Goal: Task Accomplishment & Management: Manage account settings

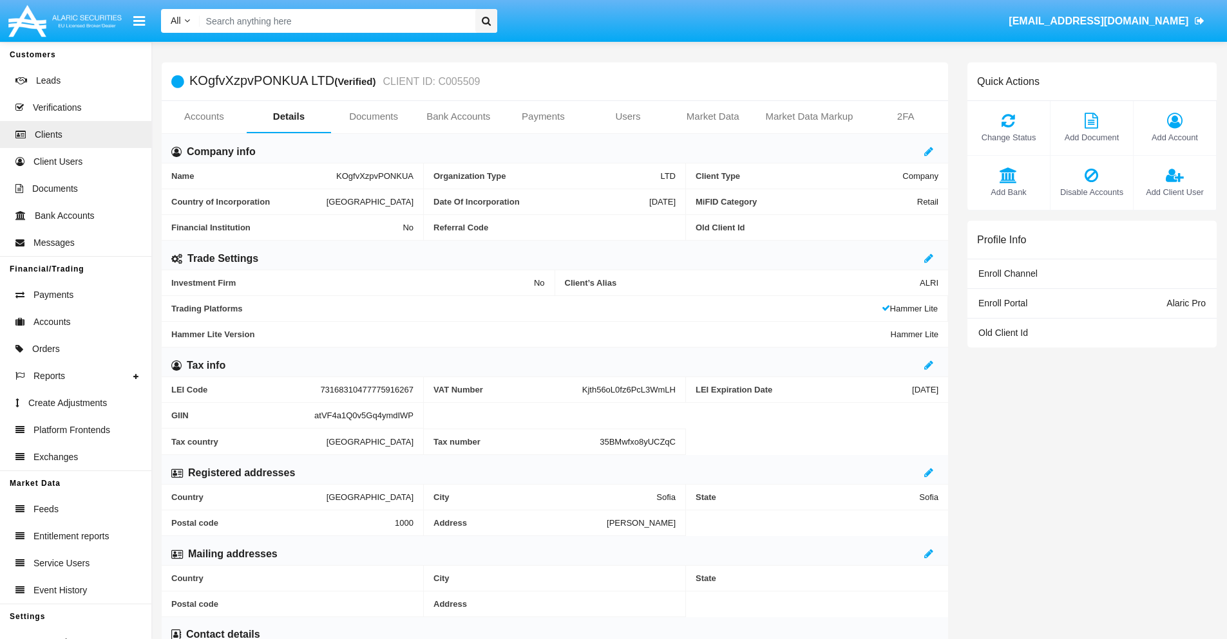
click at [1174, 137] on span "Add Account" at bounding box center [1175, 137] width 70 height 12
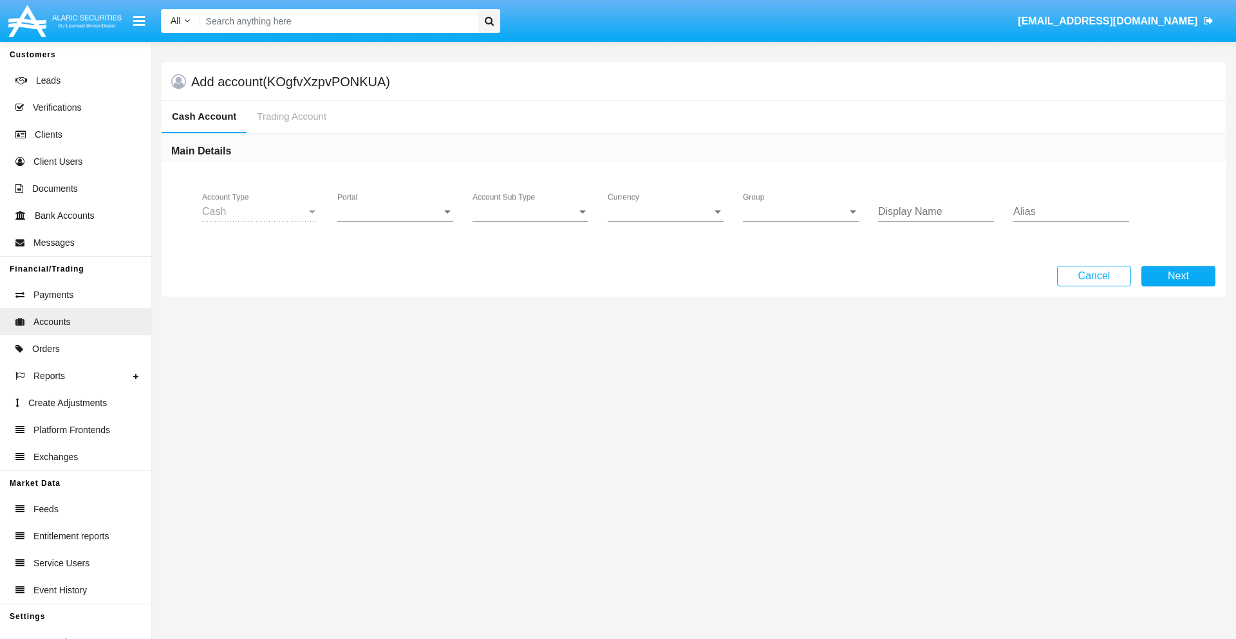
click at [395, 212] on span "Portal" at bounding box center [389, 212] width 104 height 12
click at [397, 222] on span "Alaric Pro" at bounding box center [386, 221] width 99 height 31
click at [531, 212] on span "Account Sub Type" at bounding box center [525, 212] width 104 height 12
click at [531, 222] on span "Trading Cash" at bounding box center [520, 221] width 95 height 31
click at [801, 212] on span "Group" at bounding box center [795, 212] width 104 height 12
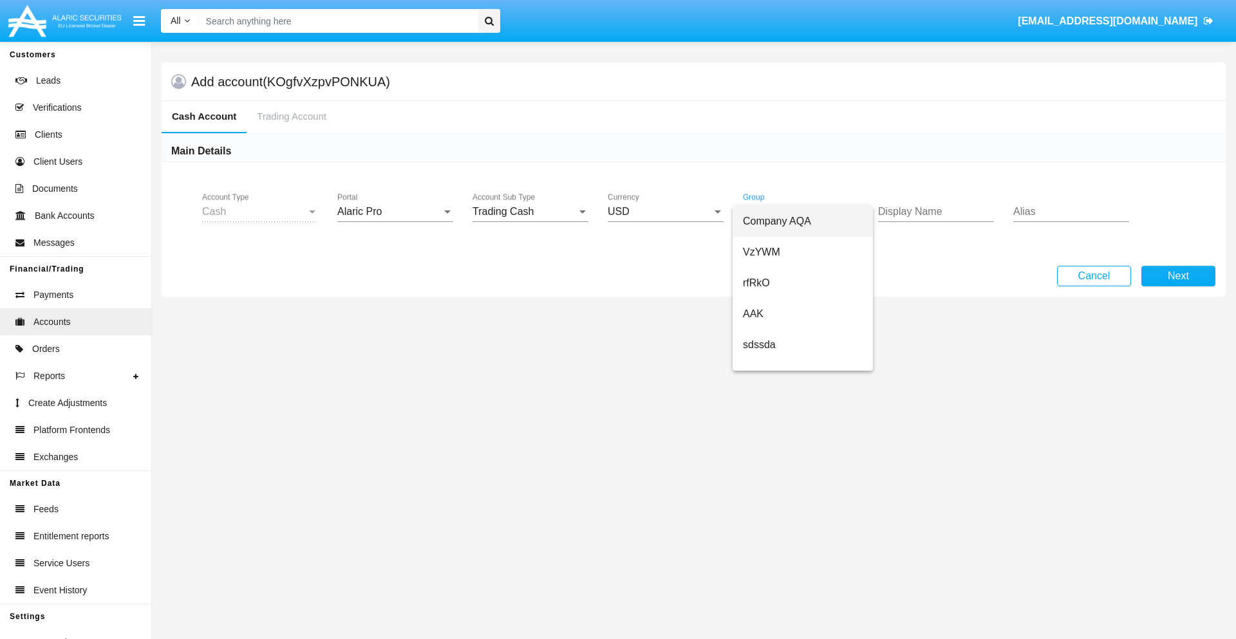
scroll to position [268, 0]
click at [802, 371] on span "ALARIC test" at bounding box center [803, 386] width 120 height 31
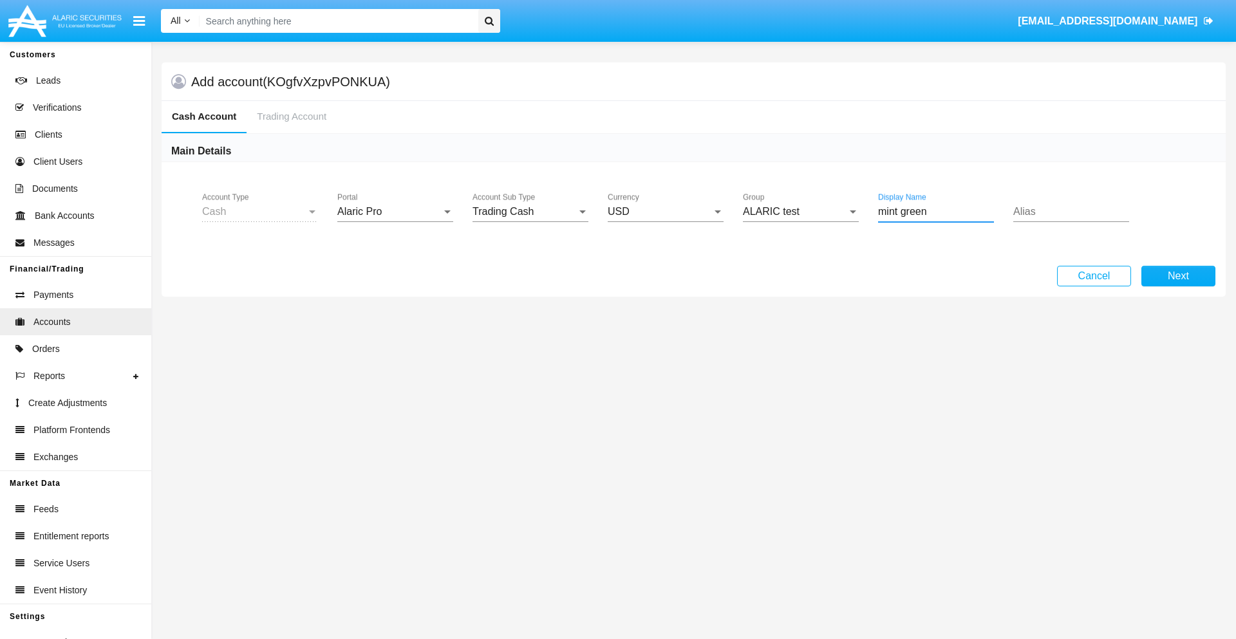
type input "mint green"
type input "olive"
click at [1178, 276] on button "Next" at bounding box center [1179, 276] width 74 height 21
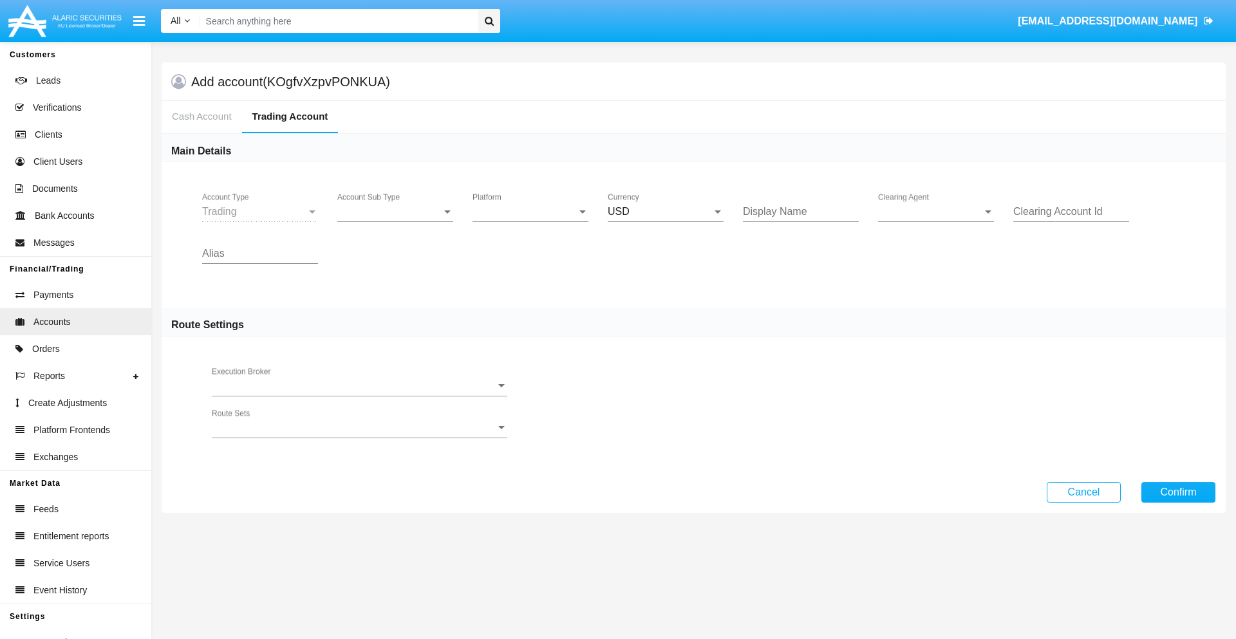
click at [395, 212] on span "Account Sub Type" at bounding box center [389, 212] width 104 height 12
click at [395, 222] on span "Trading" at bounding box center [395, 221] width 116 height 31
click at [531, 212] on span "Platform" at bounding box center [525, 212] width 104 height 12
click at [531, 222] on span "Hammer Lite" at bounding box center [531, 221] width 116 height 31
click at [936, 212] on span "Clearing Agent" at bounding box center [930, 212] width 104 height 12
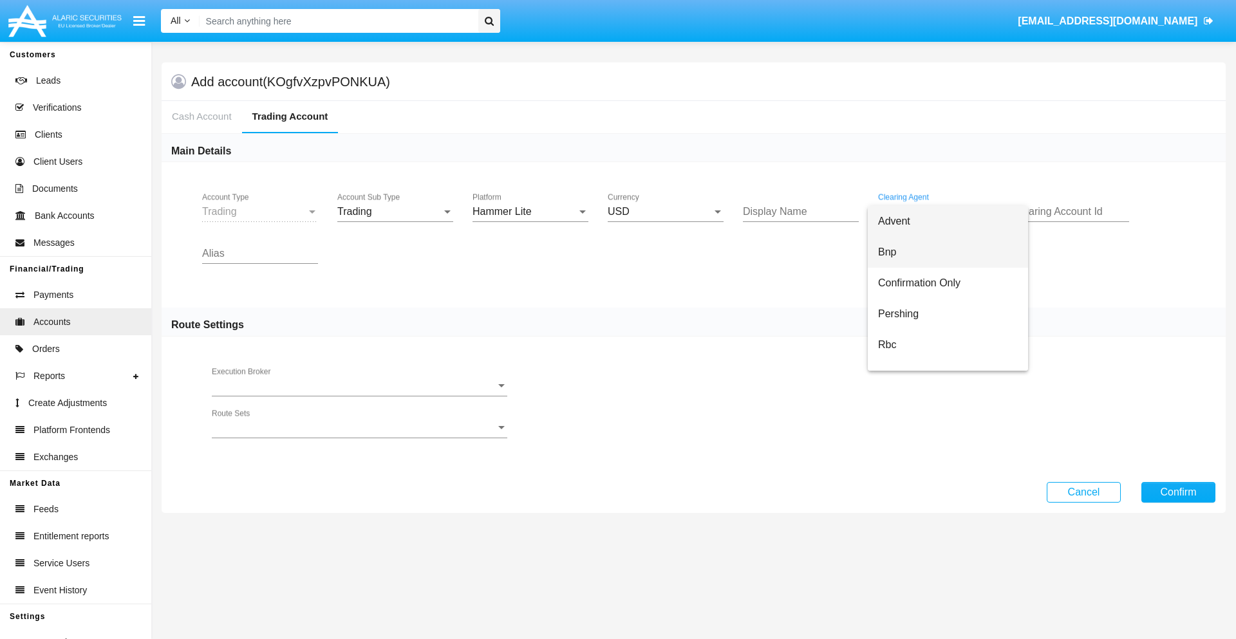
click at [948, 252] on span "Bnp" at bounding box center [948, 252] width 140 height 31
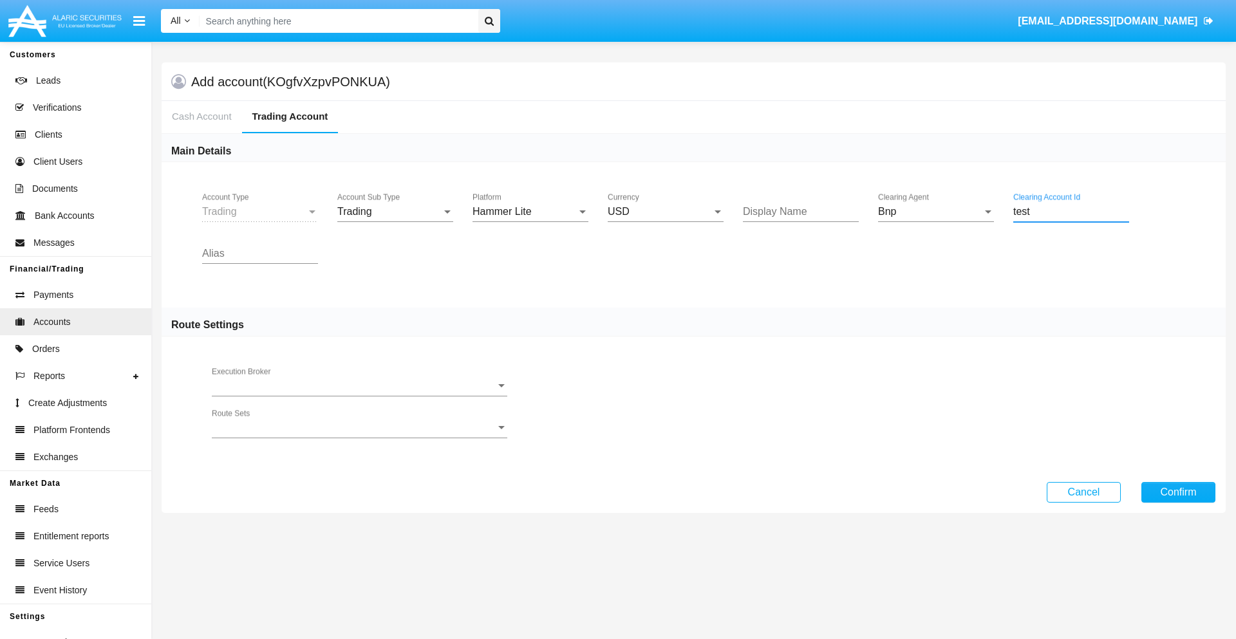
type input "test"
type input "cyan"
type input "white"
click at [1178, 492] on button "Confirm" at bounding box center [1179, 492] width 74 height 21
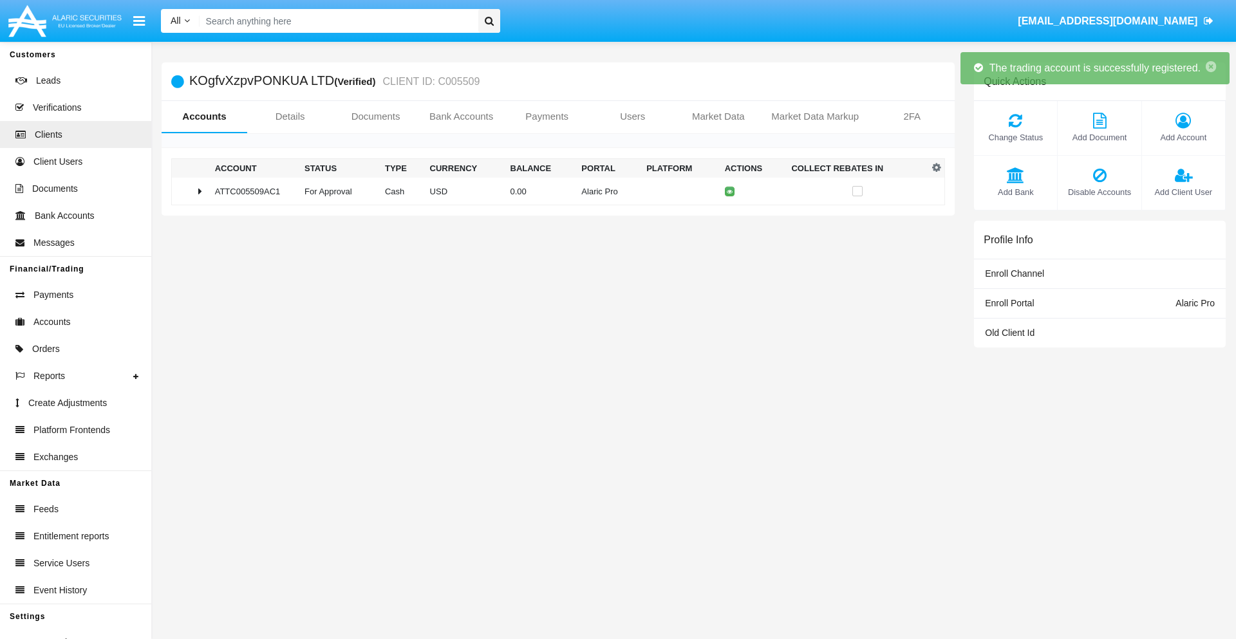
click at [553, 191] on td "0.00" at bounding box center [541, 192] width 71 height 28
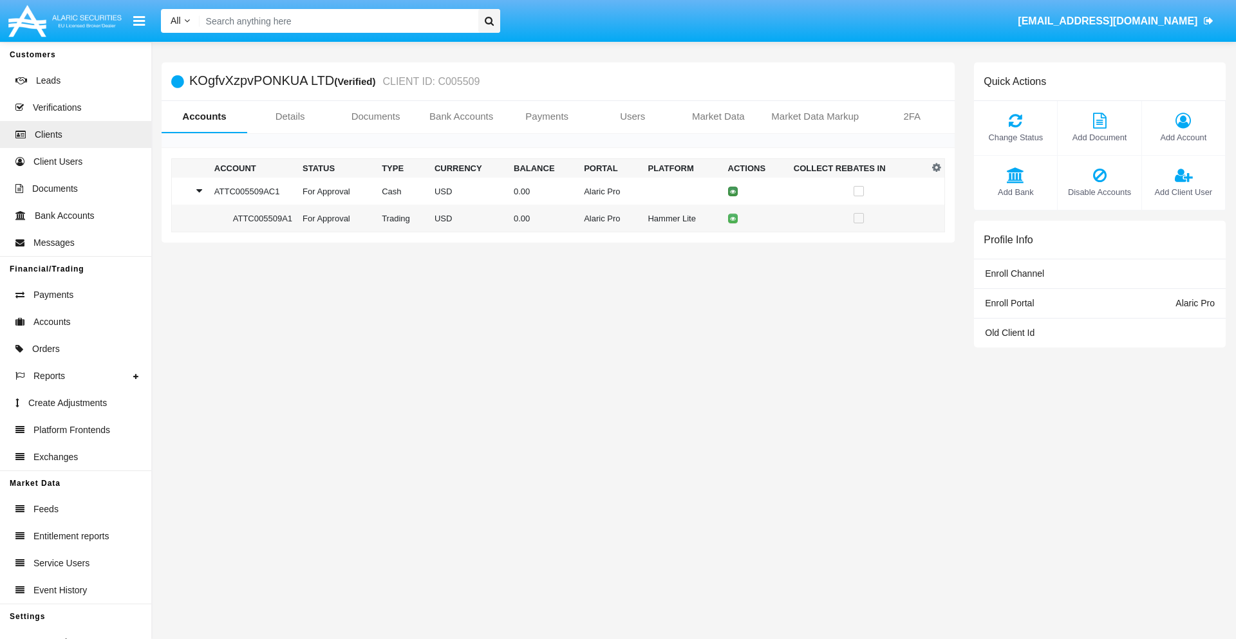
click at [730, 191] on icon at bounding box center [733, 192] width 6 height 6
click at [553, 191] on td "0.00" at bounding box center [541, 192] width 71 height 28
click at [730, 218] on icon at bounding box center [733, 219] width 6 height 6
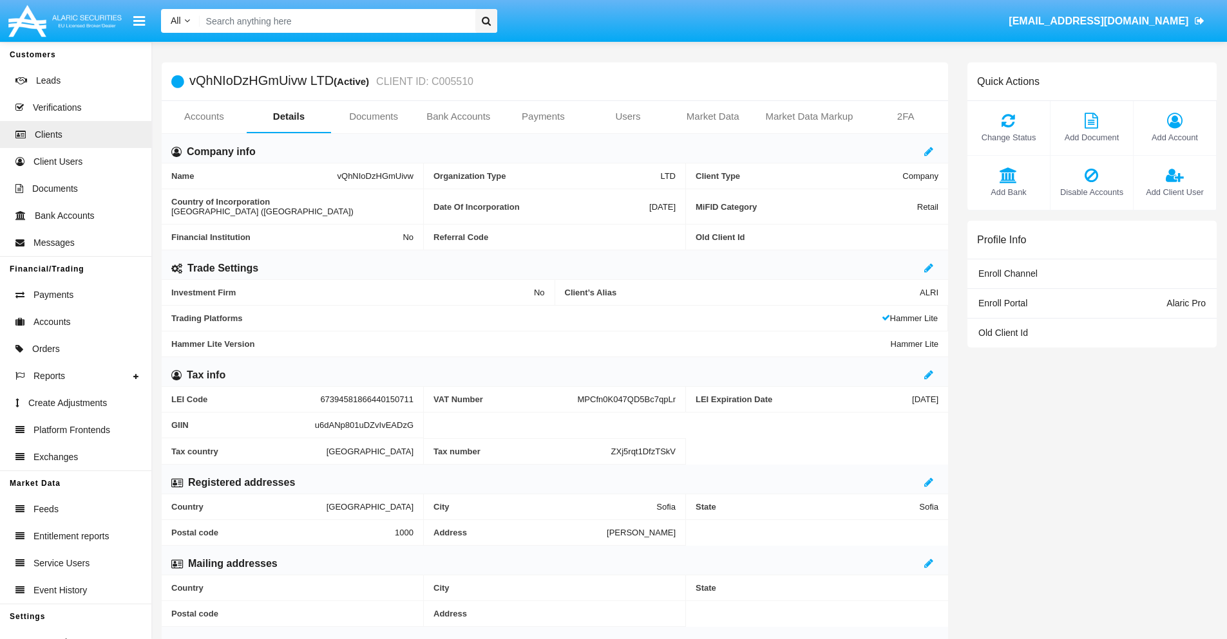
click at [203, 117] on link "Accounts" at bounding box center [204, 116] width 85 height 31
click at [1174, 137] on span "Add Account" at bounding box center [1175, 137] width 70 height 12
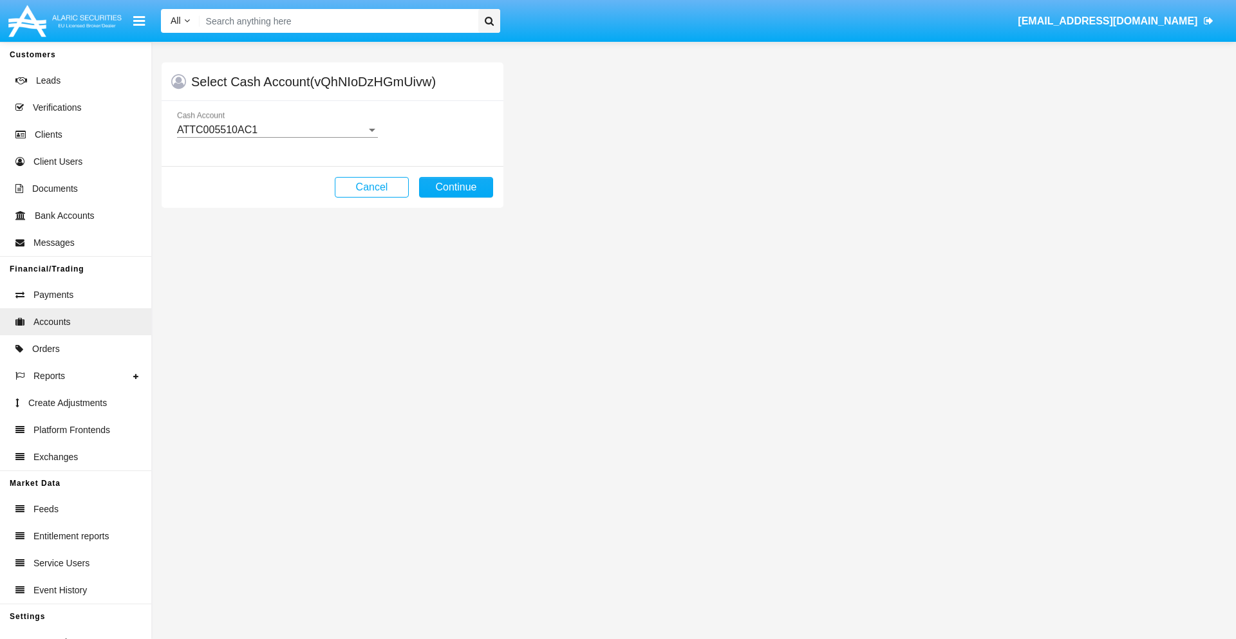
click at [277, 130] on div "ATTC005510AC1" at bounding box center [271, 130] width 189 height 12
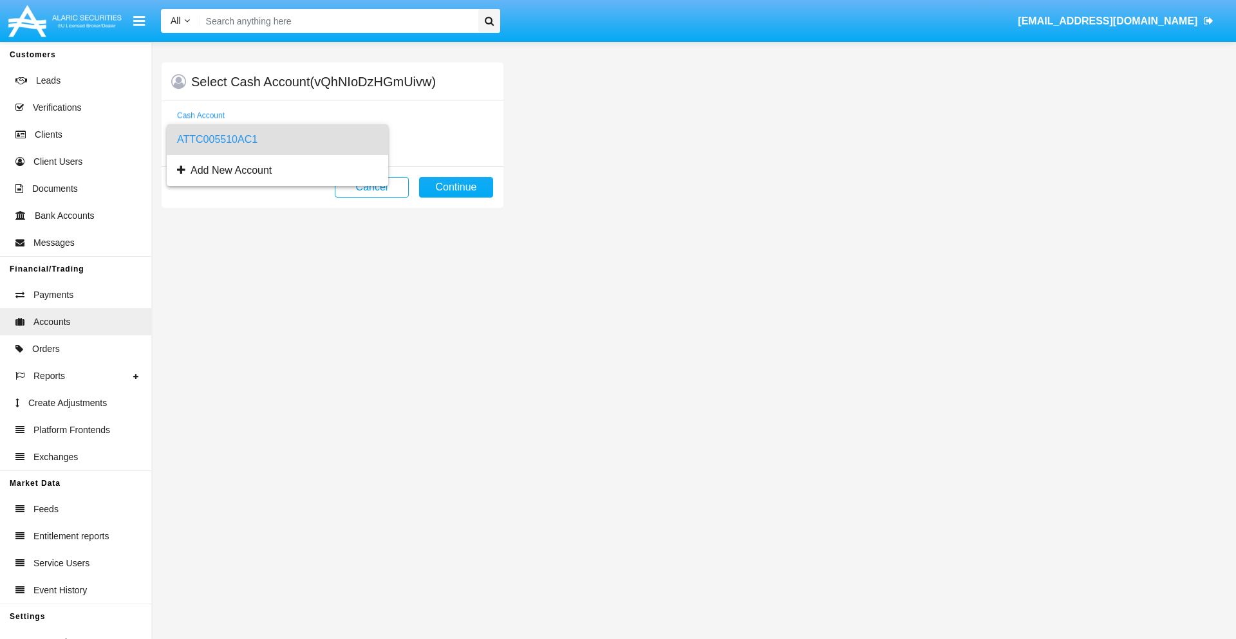
click at [277, 140] on span "ATTC005510AC1" at bounding box center [277, 139] width 201 height 31
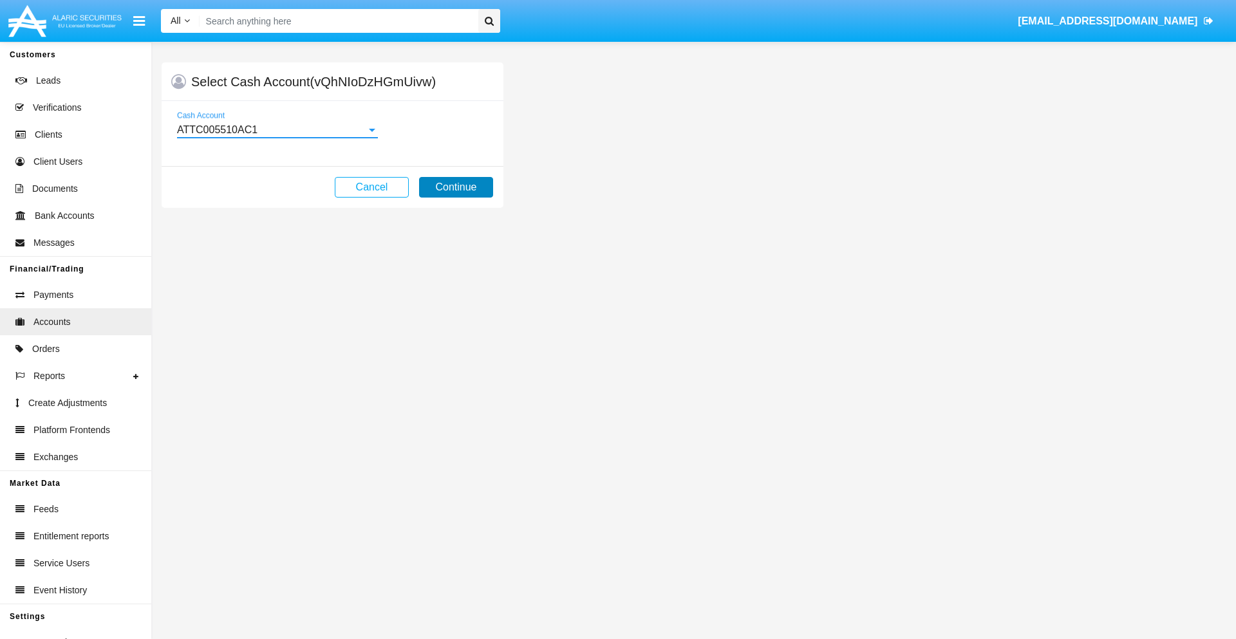
click at [456, 187] on button "Continue" at bounding box center [456, 187] width 74 height 21
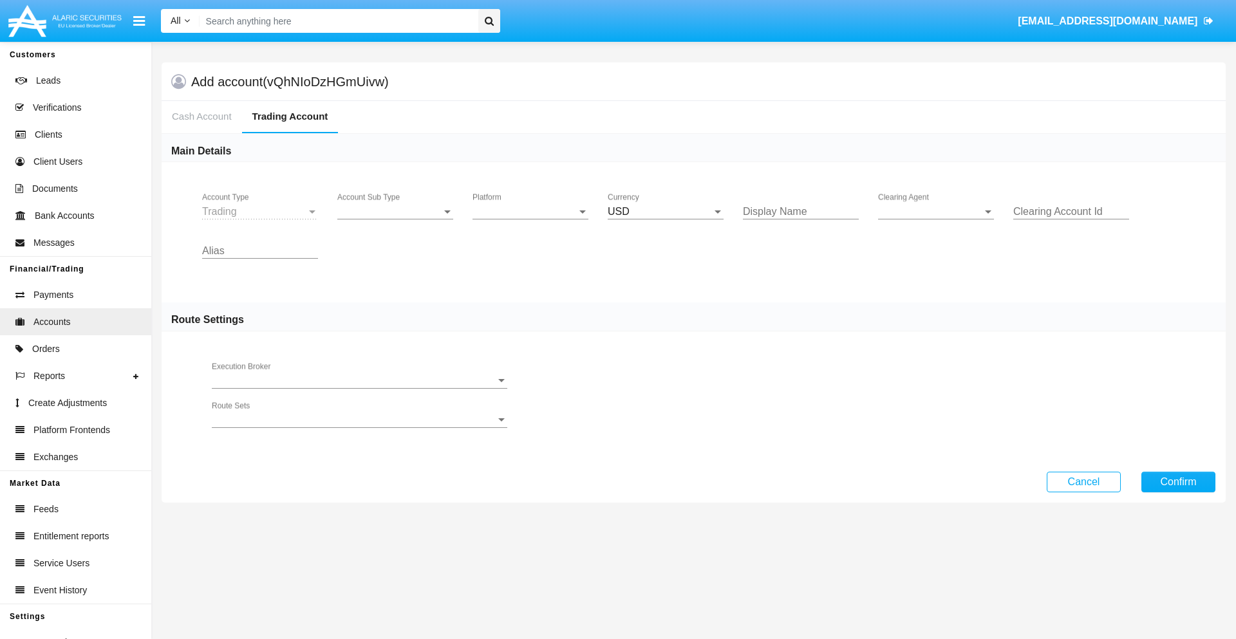
click at [395, 212] on span "Account Sub Type" at bounding box center [389, 212] width 104 height 12
click at [395, 222] on span "Trading" at bounding box center [395, 221] width 116 height 31
click at [531, 212] on span "Platform" at bounding box center [525, 212] width 104 height 12
click at [531, 222] on span "Hammer Lite" at bounding box center [531, 221] width 116 height 31
click at [936, 212] on span "Clearing Agent" at bounding box center [930, 212] width 104 height 12
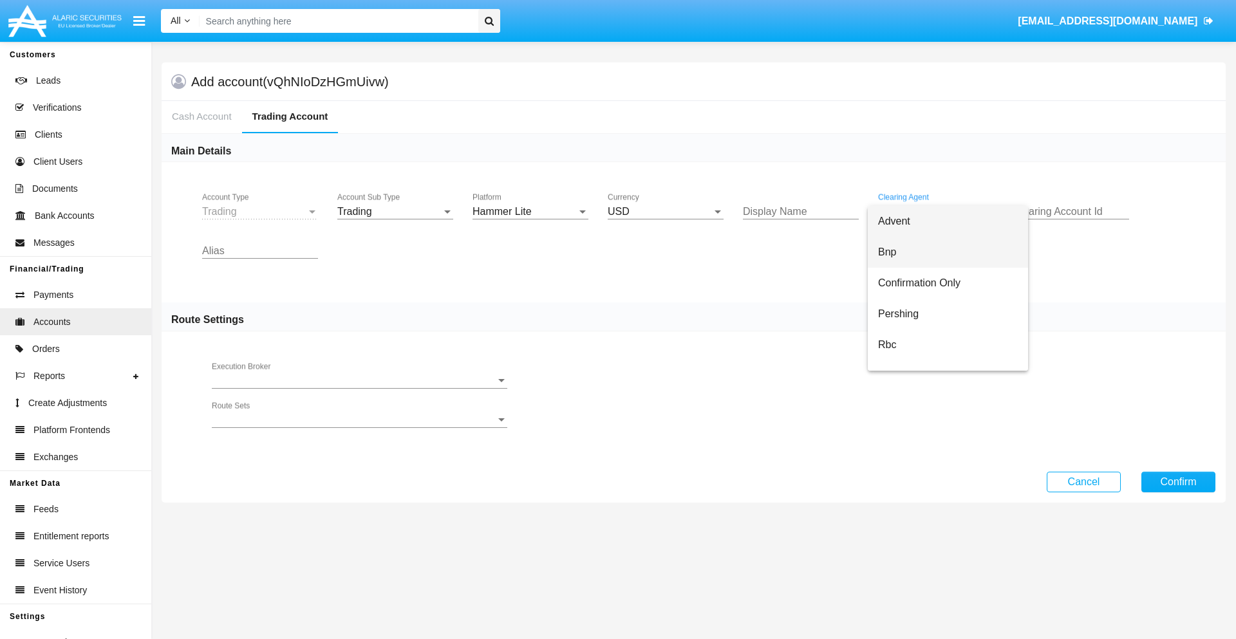
click at [948, 252] on span "Bnp" at bounding box center [948, 252] width 140 height 31
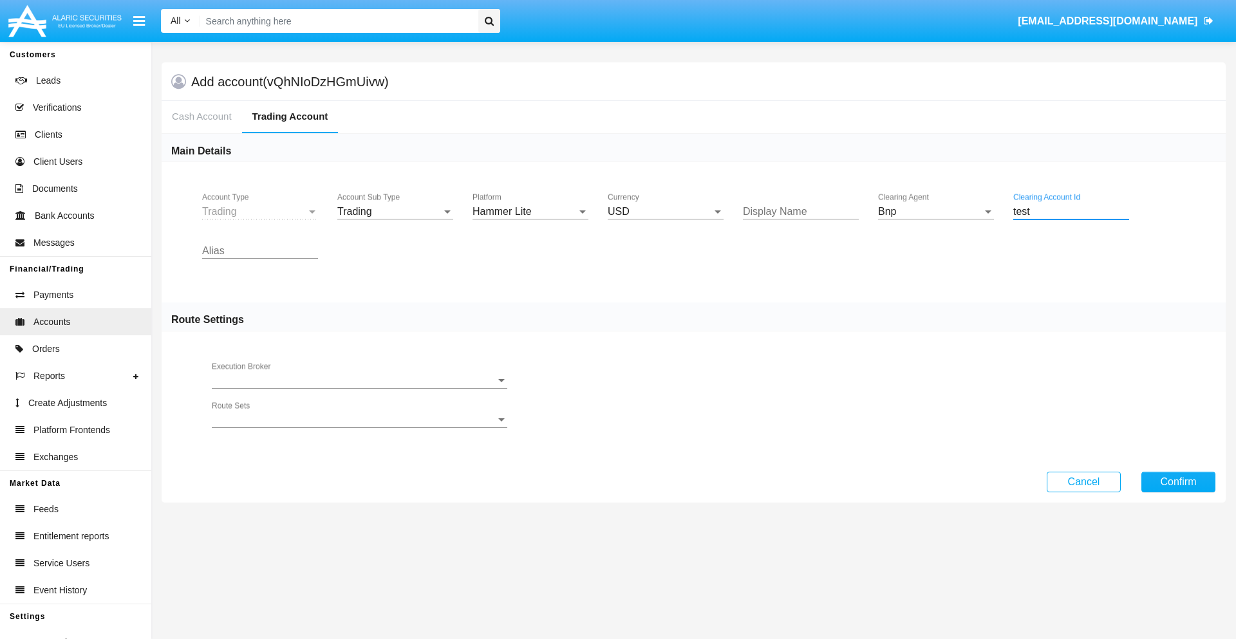
type input "test"
type input "sky blue"
type input "silver"
click at [1178, 482] on button "Confirm" at bounding box center [1179, 482] width 74 height 21
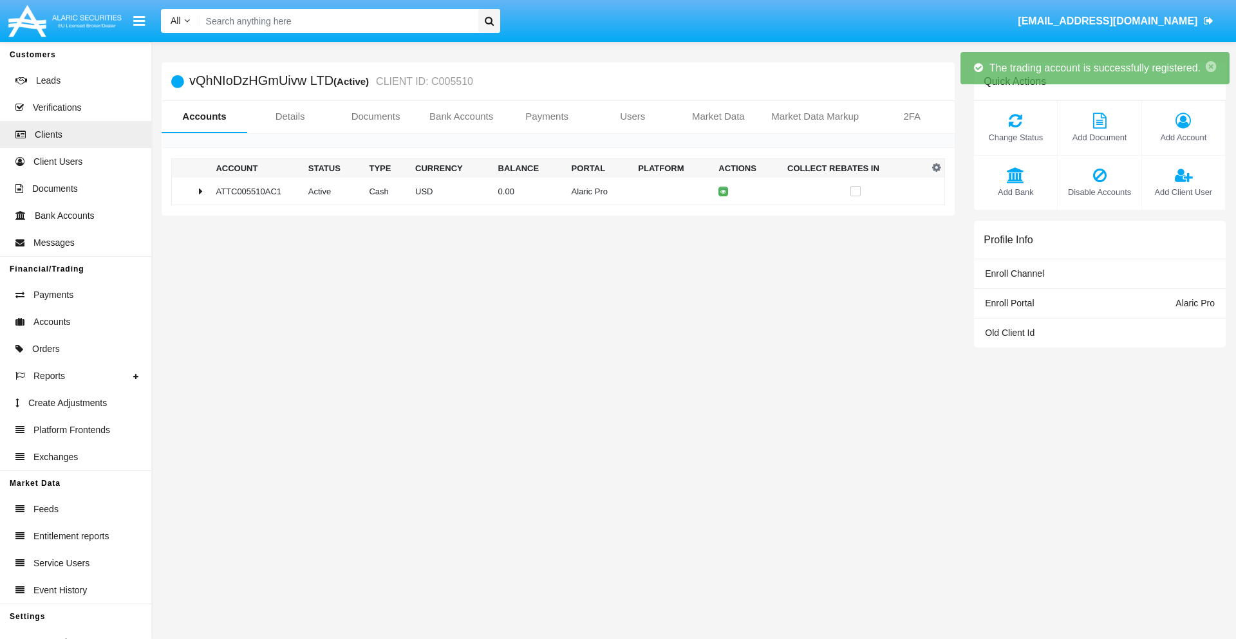
click at [553, 191] on td "0.00" at bounding box center [529, 192] width 73 height 28
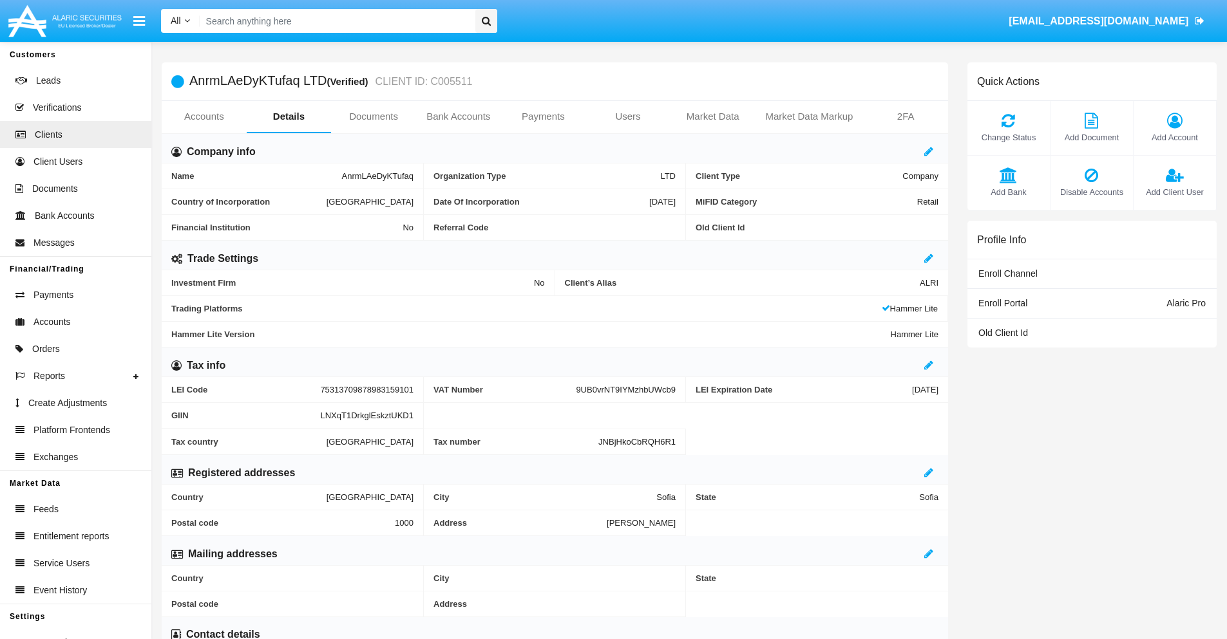
click at [203, 117] on link "Accounts" at bounding box center [204, 116] width 85 height 31
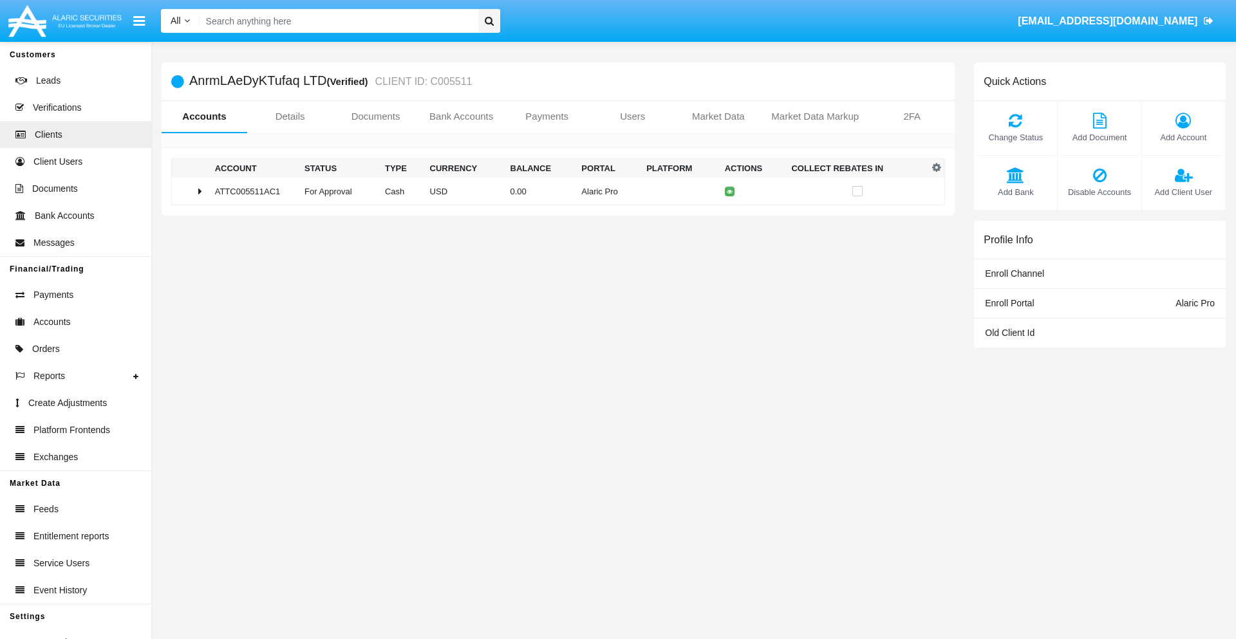
click at [1016, 137] on span "Change Status" at bounding box center [1016, 137] width 70 height 12
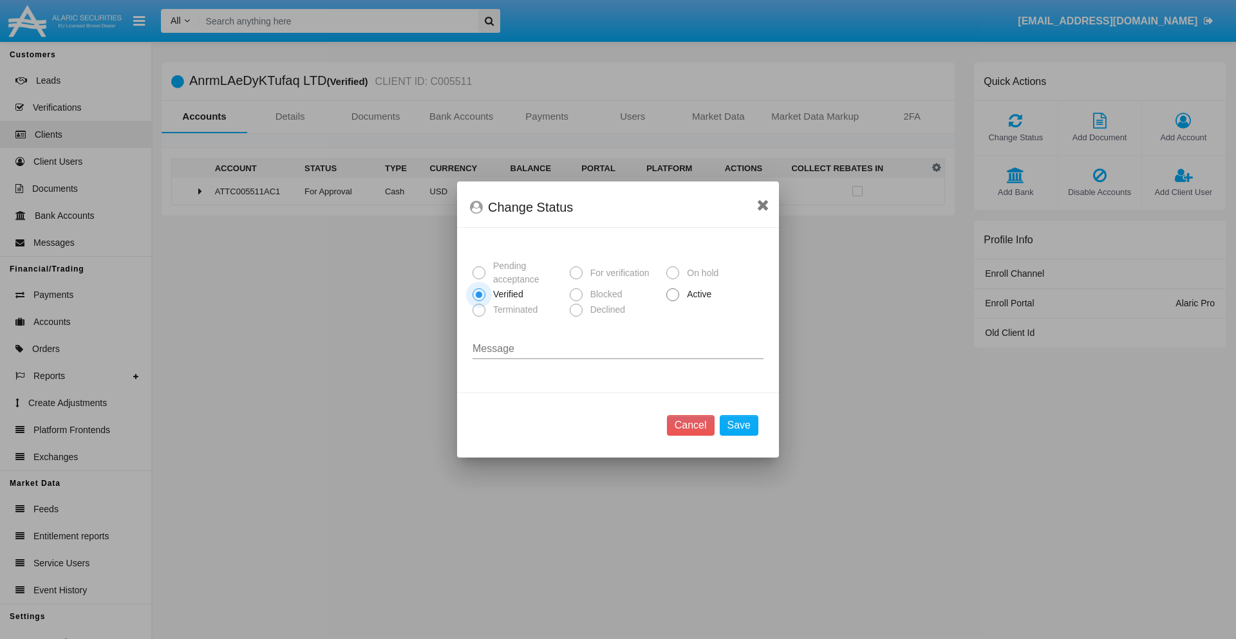
click at [697, 294] on span "Active" at bounding box center [696, 295] width 35 height 14
click at [673, 301] on input "Active" at bounding box center [672, 301] width 1 height 1
radio input "true"
click at [739, 426] on button "Save" at bounding box center [739, 425] width 39 height 21
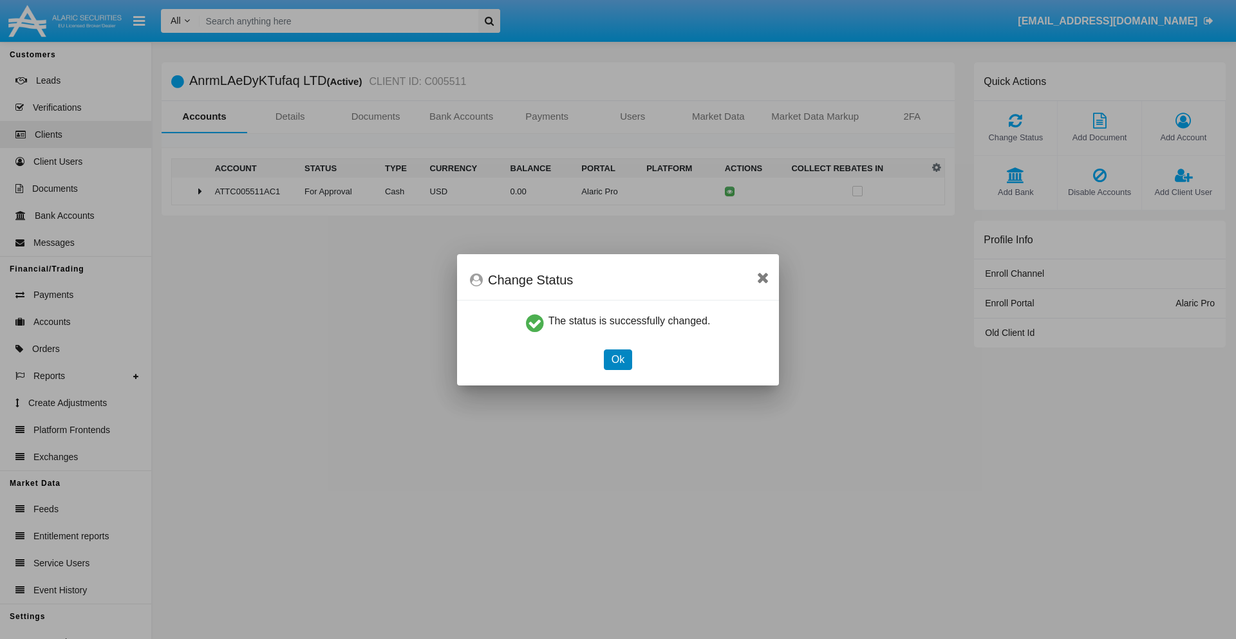
click at [618, 359] on button "Ok" at bounding box center [618, 360] width 28 height 21
